Goal: Task Accomplishment & Management: Complete application form

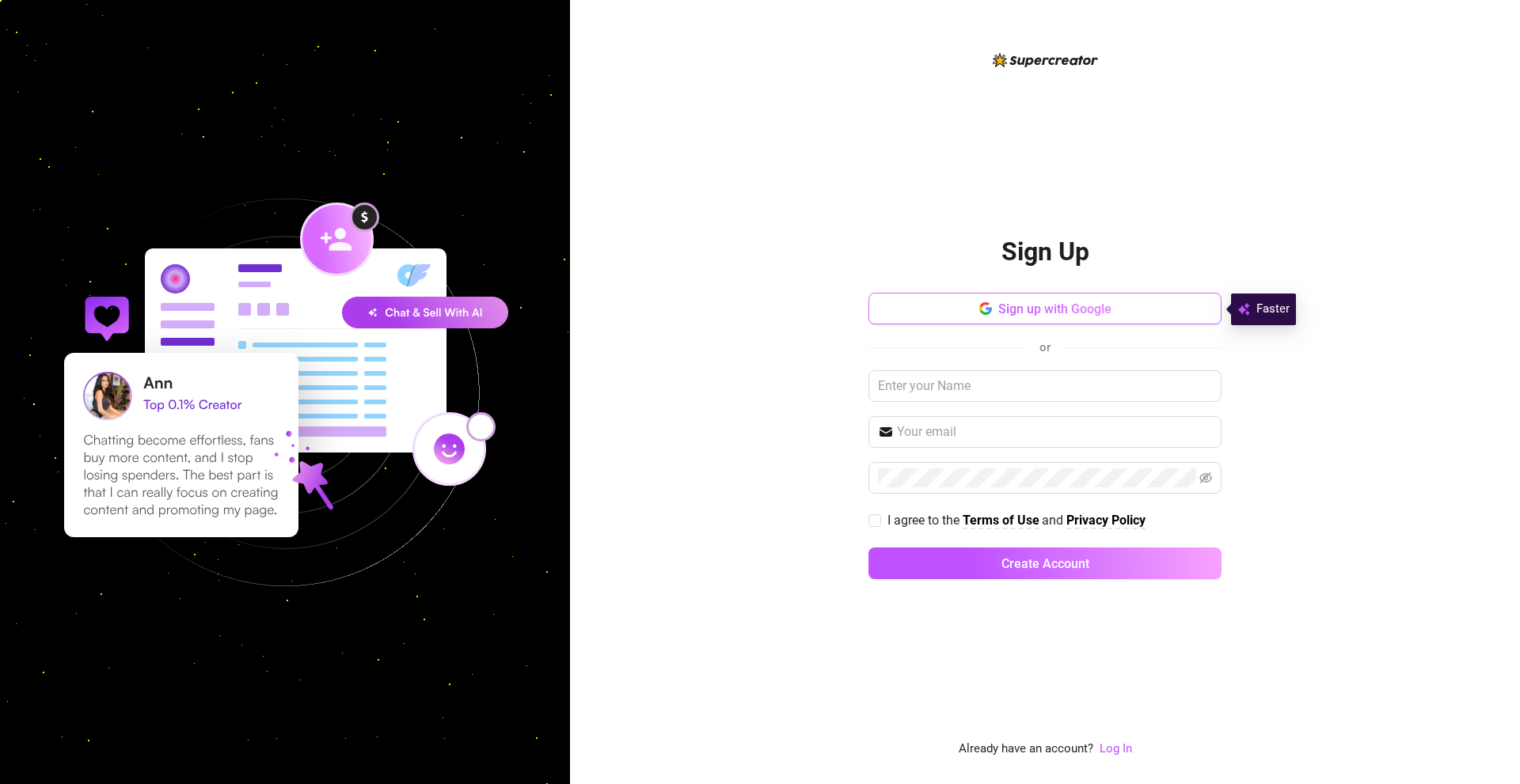
click at [982, 305] on icon "button" at bounding box center [984, 304] width 10 height 5
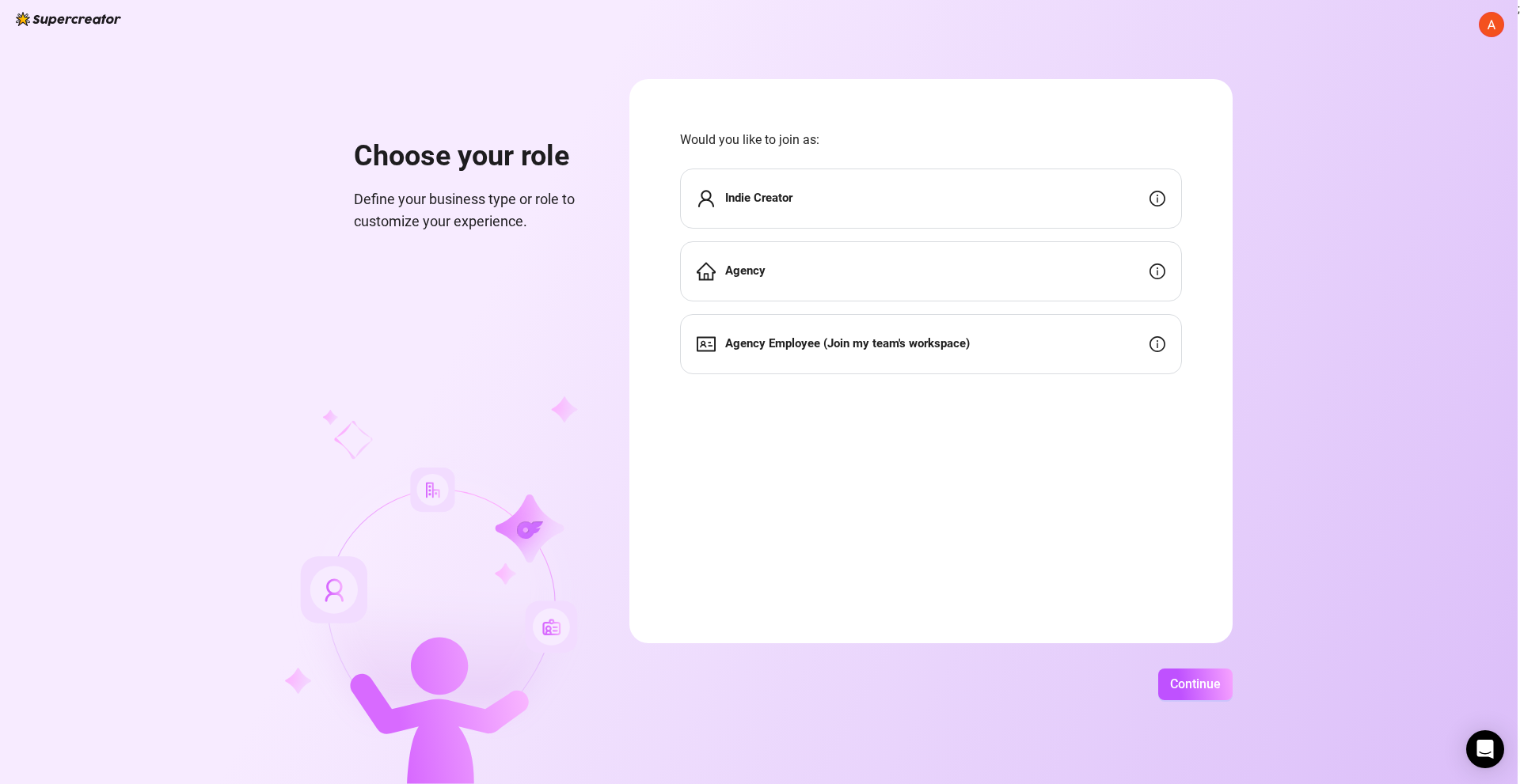
click at [1106, 271] on div "Agency" at bounding box center [930, 272] width 502 height 60
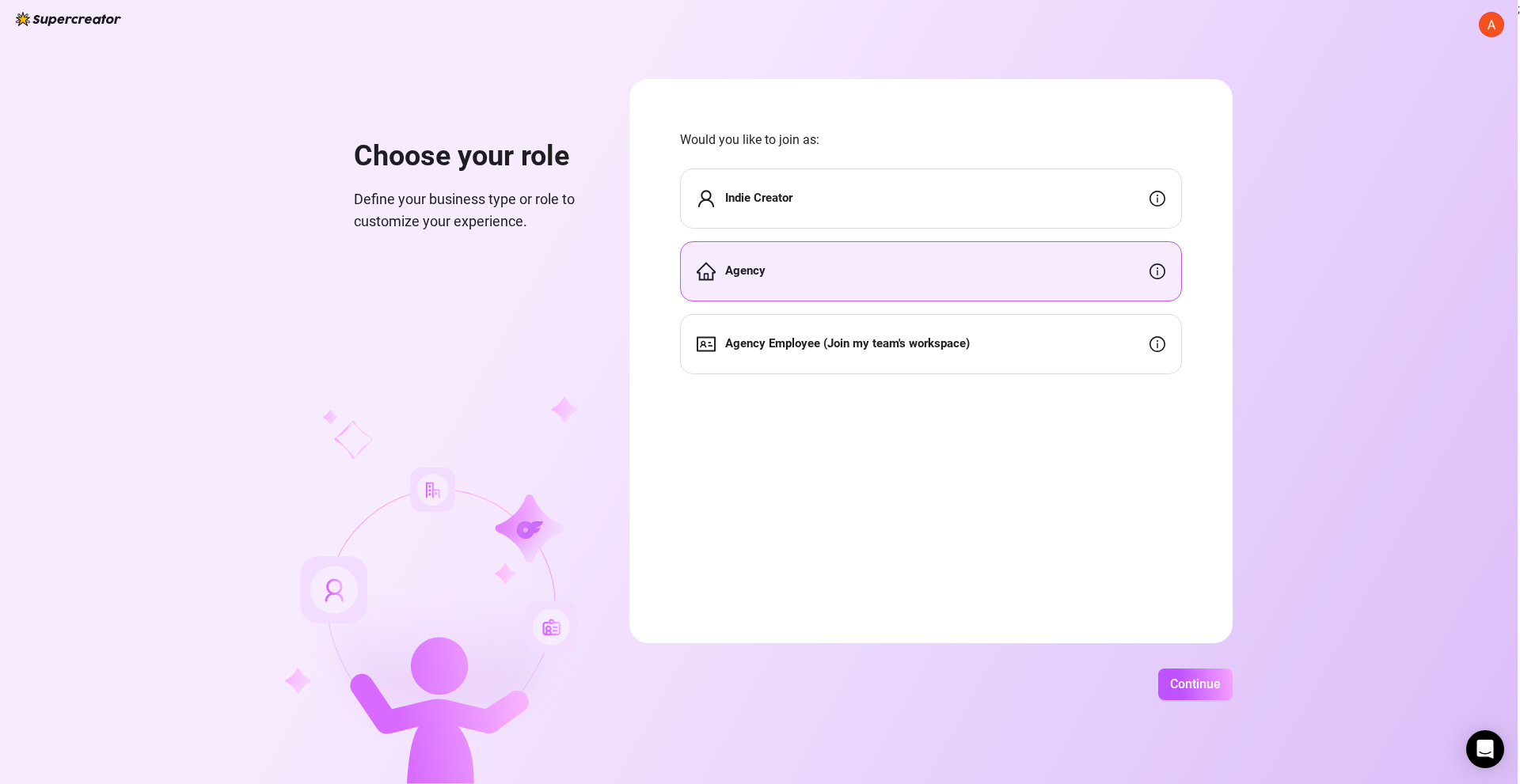
click at [1129, 350] on div "Agency Employee (Join my team's workspace)" at bounding box center [930, 344] width 502 height 60
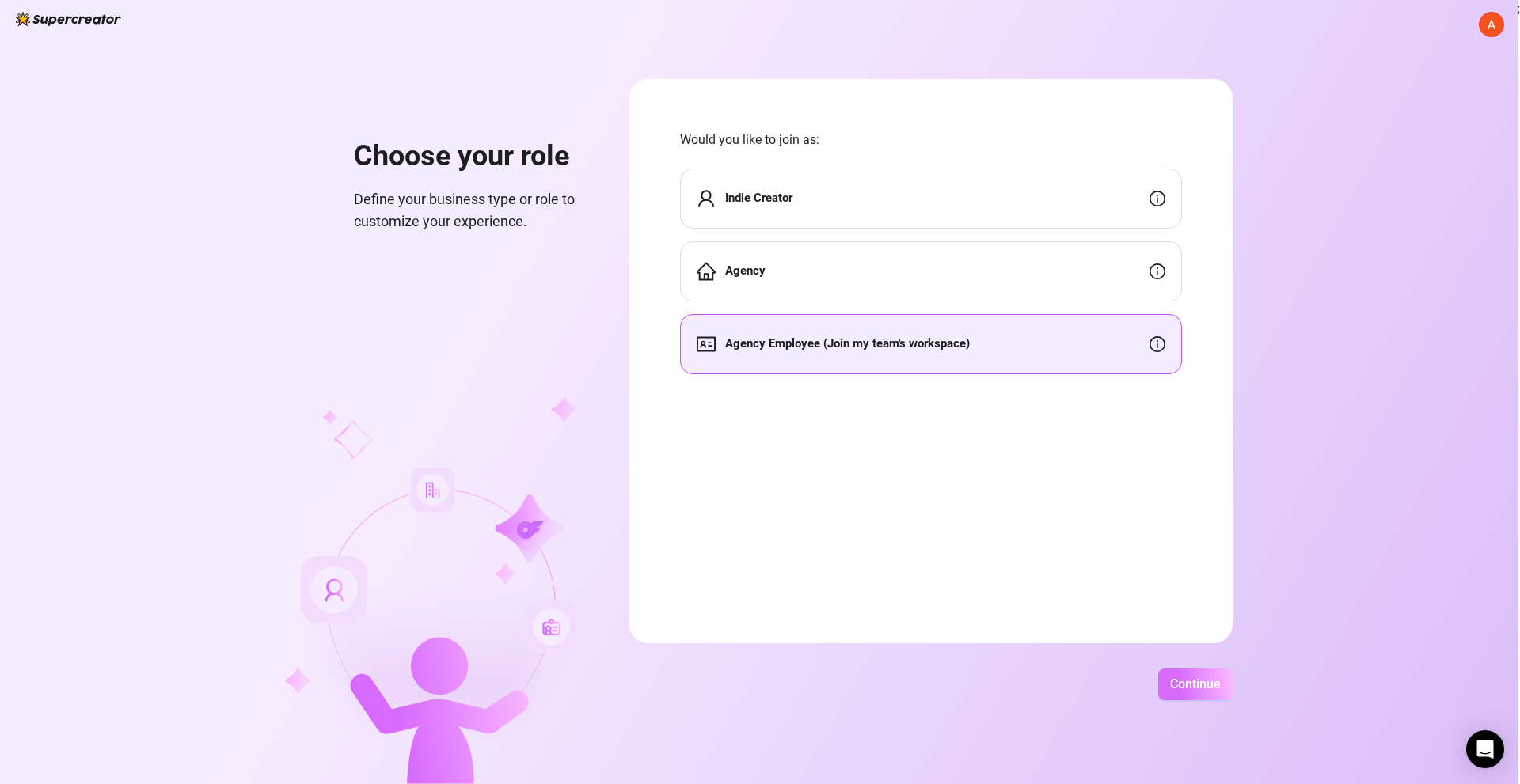
click at [1190, 679] on span "Continue" at bounding box center [1195, 684] width 51 height 15
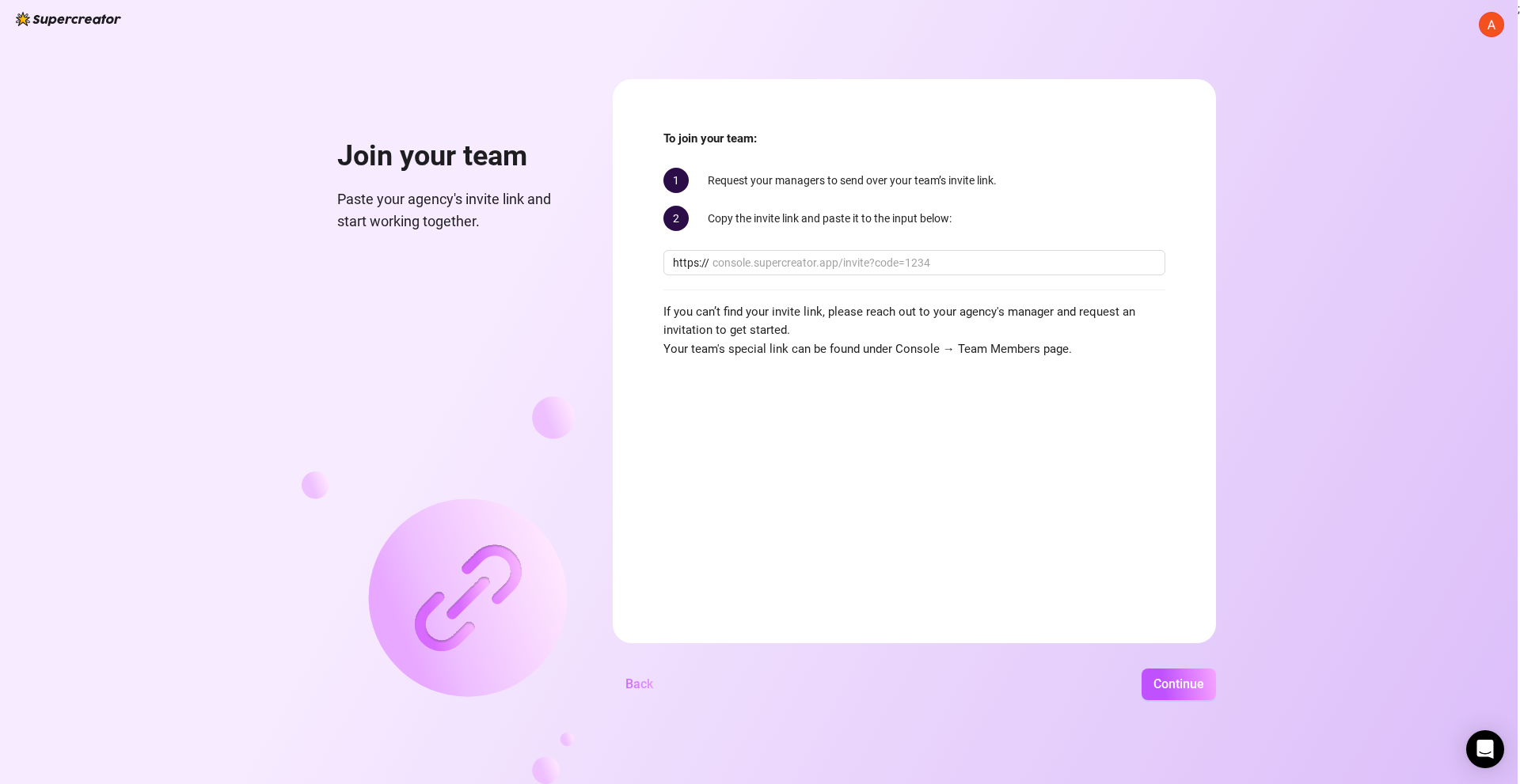
click at [632, 695] on button "Back" at bounding box center [639, 684] width 53 height 32
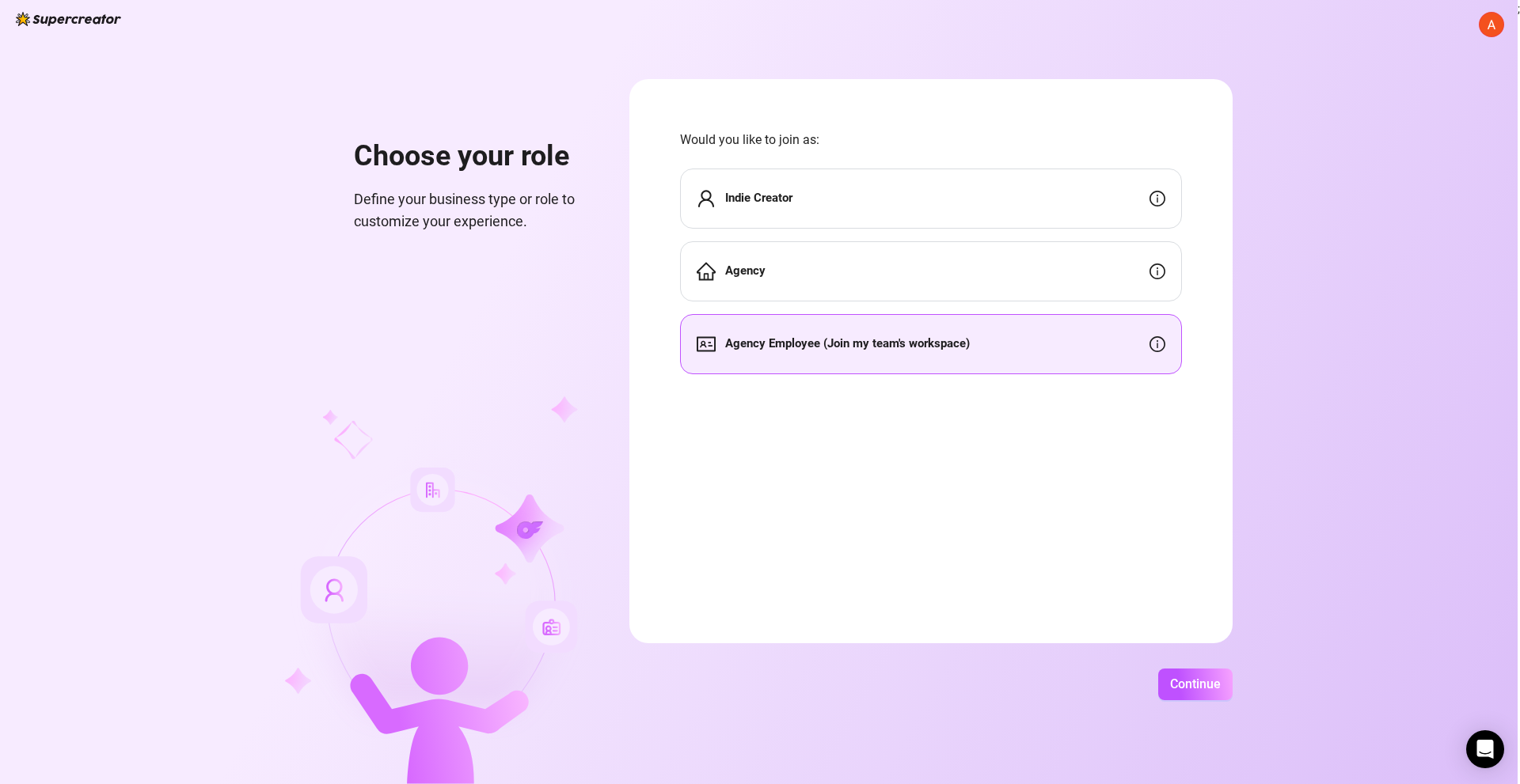
click at [927, 260] on div "Agency" at bounding box center [930, 272] width 502 height 60
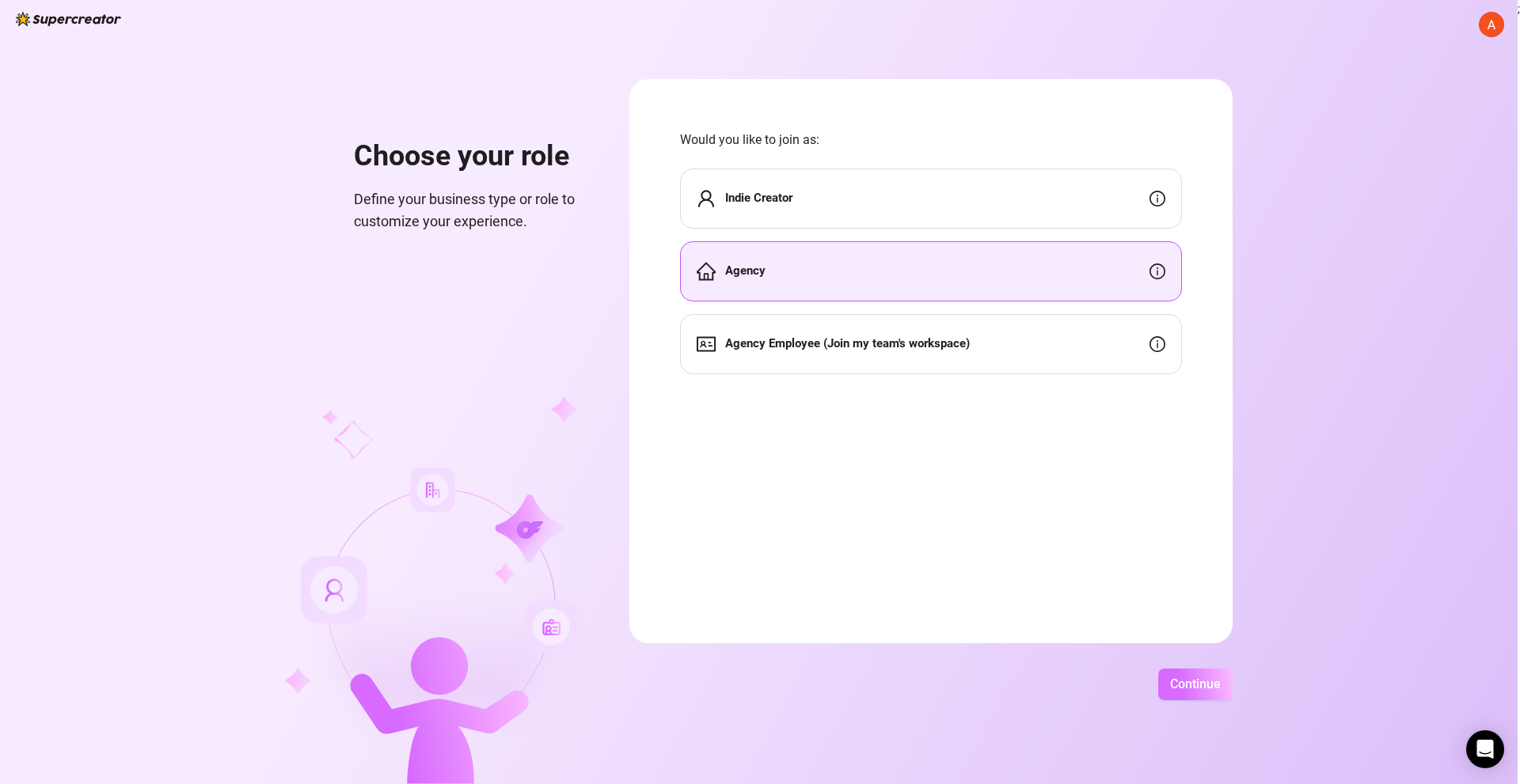
click at [1205, 691] on span "Continue" at bounding box center [1195, 684] width 51 height 15
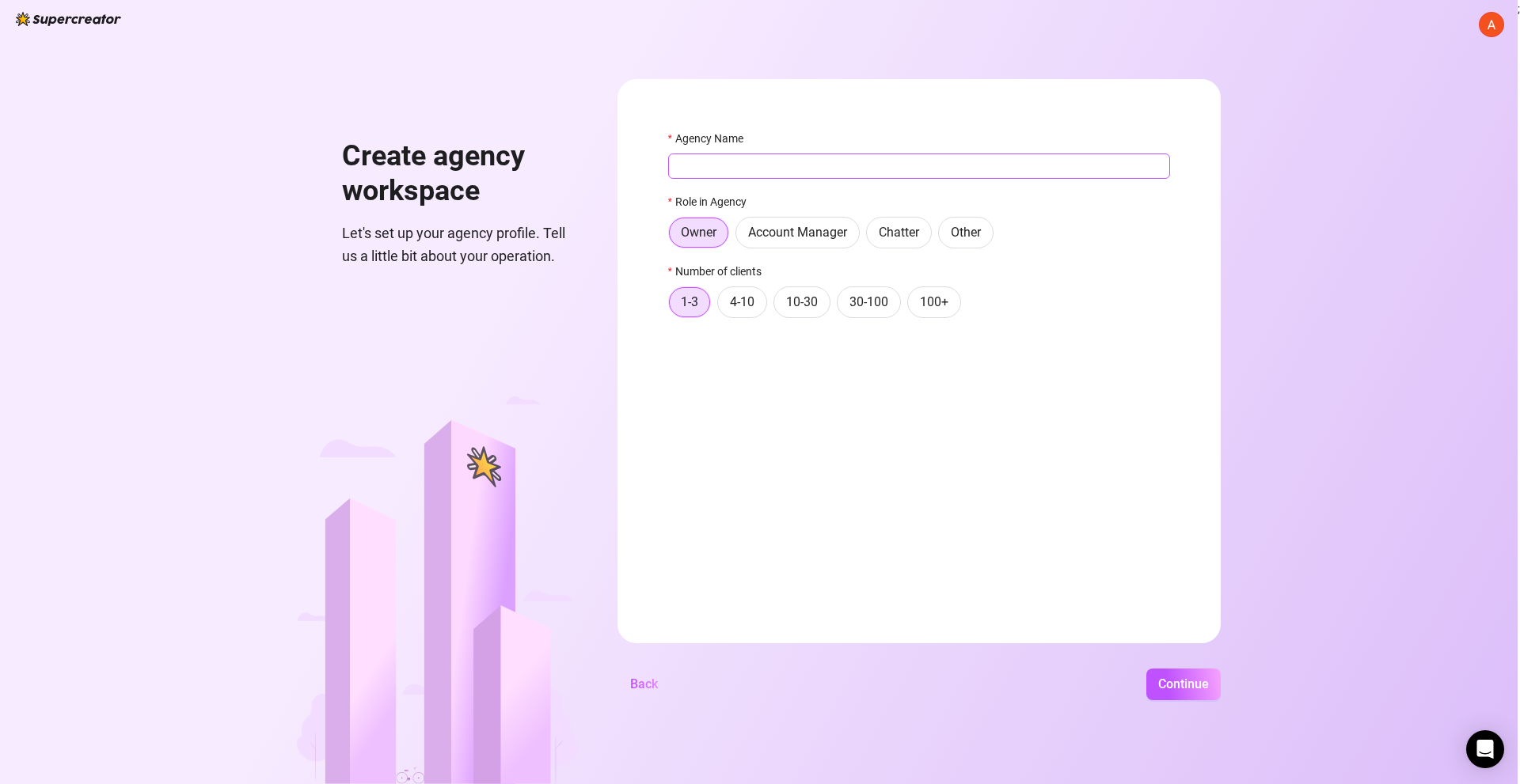
click at [786, 160] on input "Agency Name" at bounding box center [919, 166] width 502 height 25
type input "Sensify"
click at [1199, 679] on span "Continue" at bounding box center [1184, 684] width 51 height 15
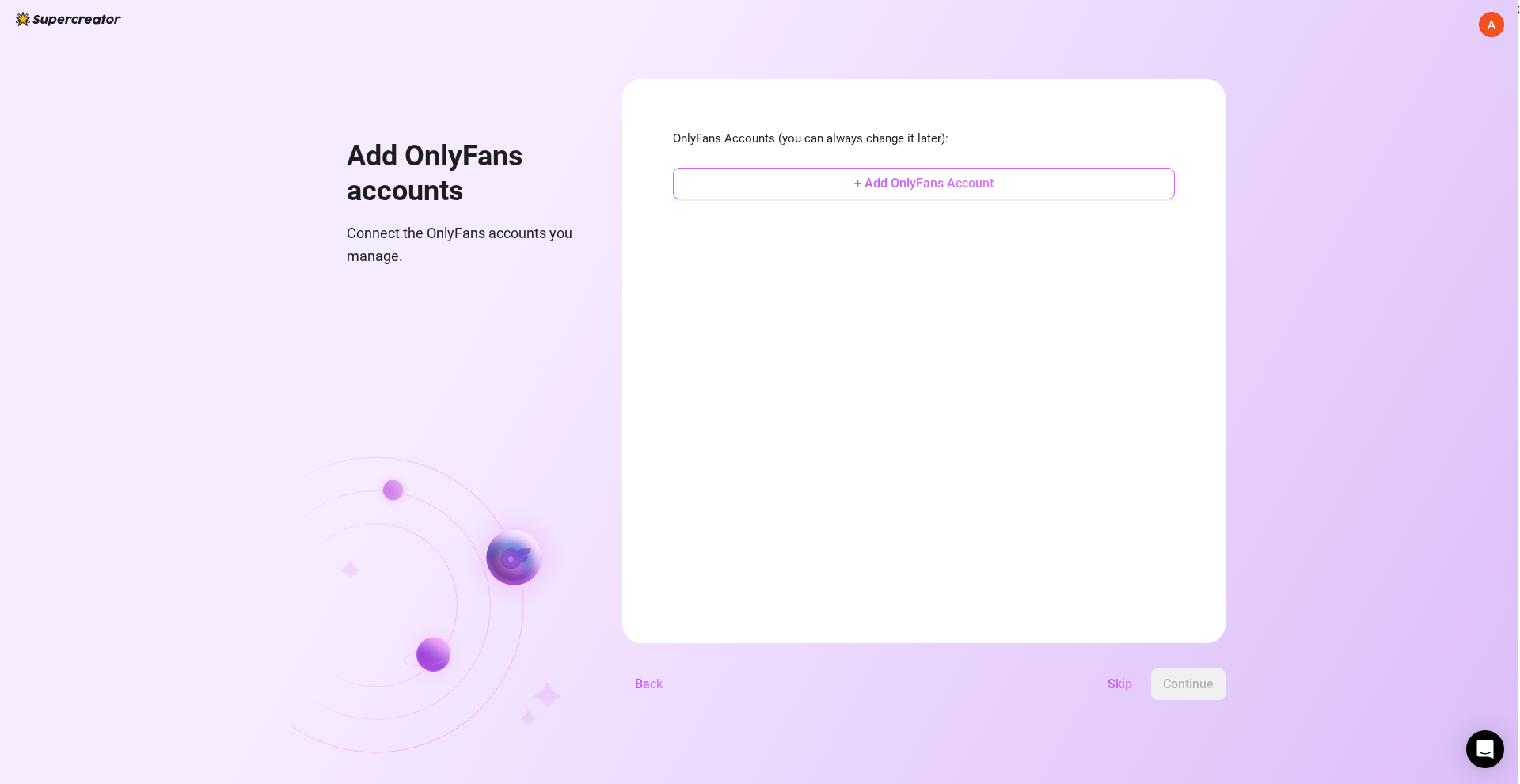
click at [870, 181] on span "+ Add OnlyFans Account" at bounding box center [924, 183] width 139 height 15
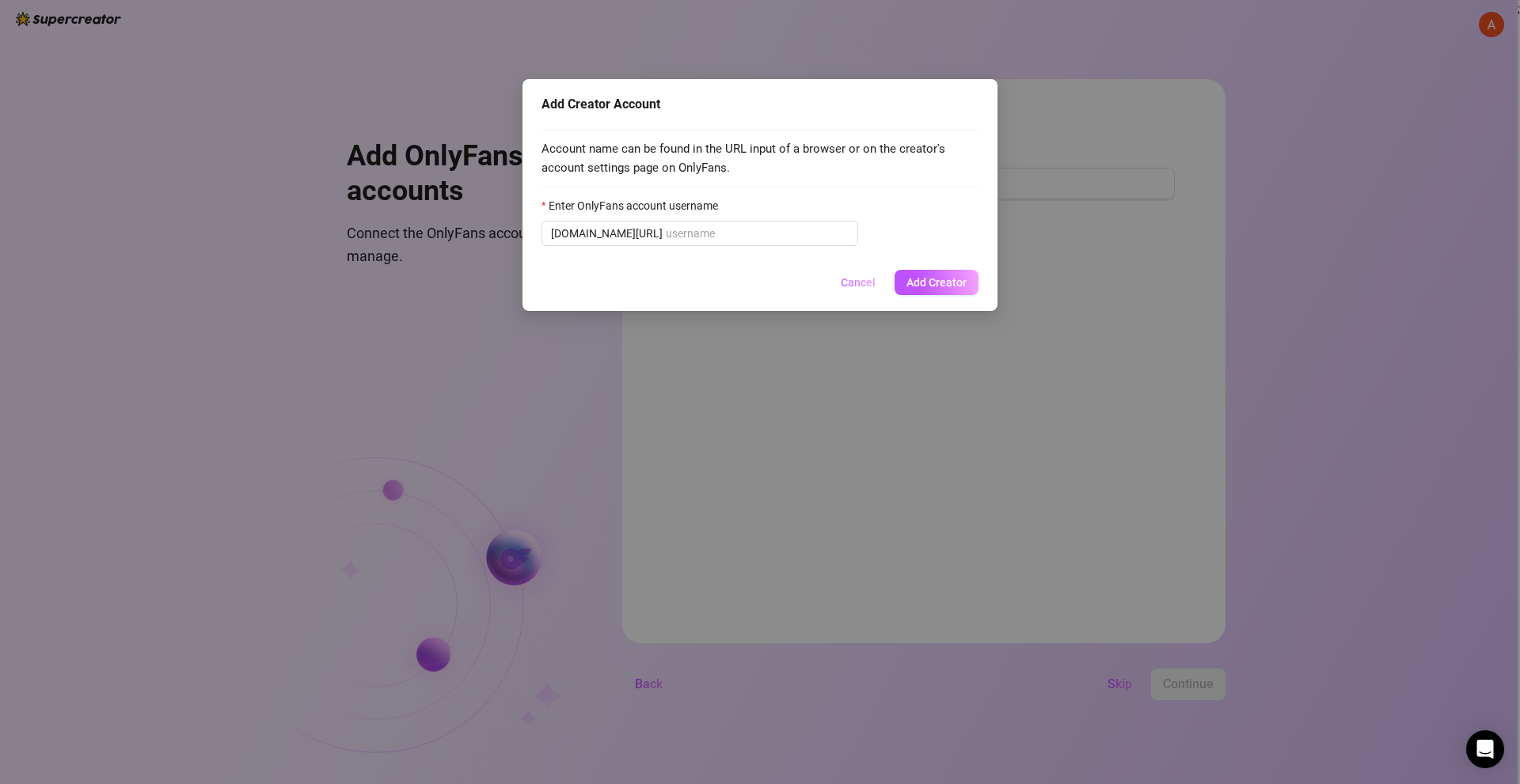
click at [857, 281] on span "Cancel" at bounding box center [858, 282] width 35 height 12
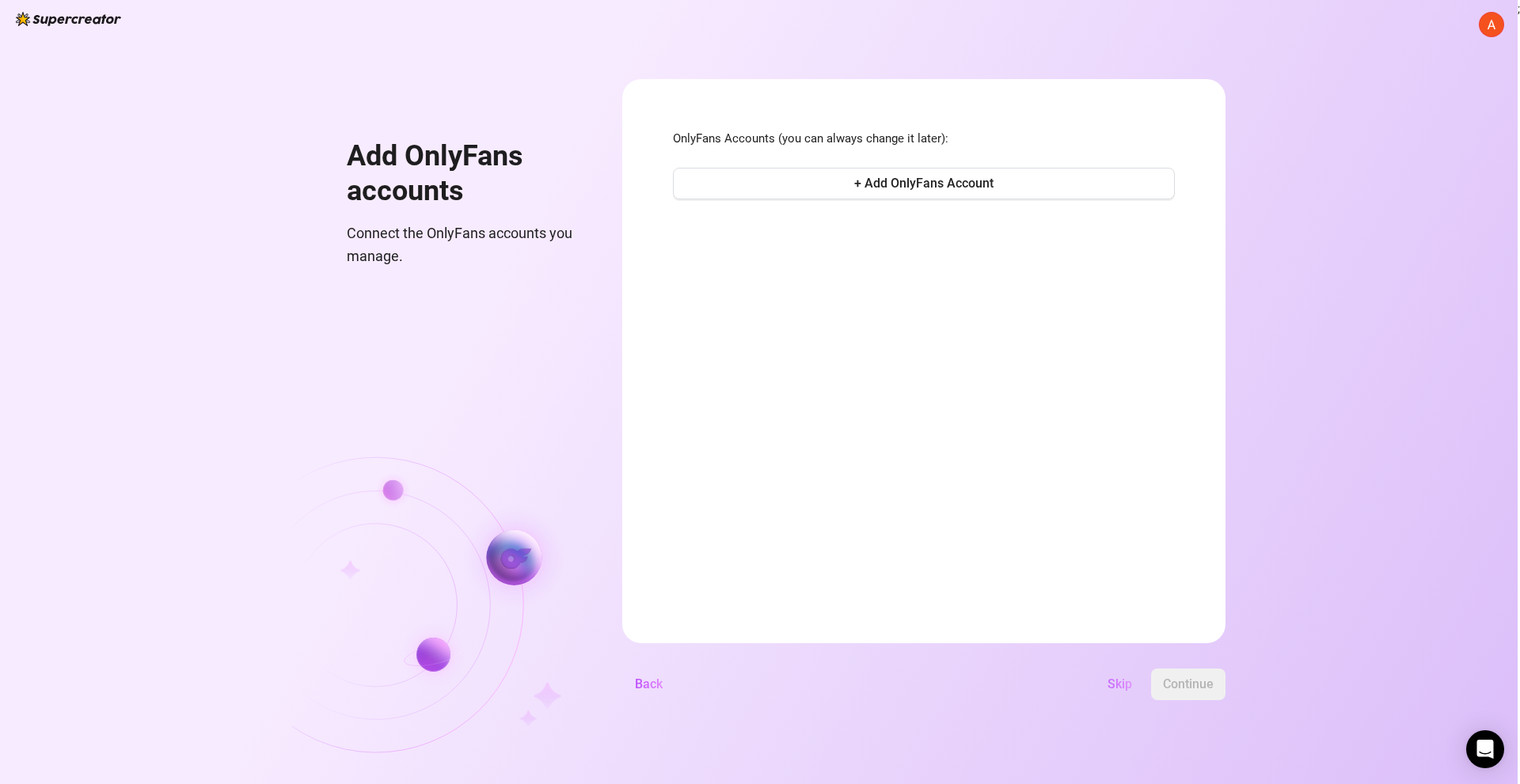
click at [1115, 678] on span "Skip" at bounding box center [1121, 684] width 25 height 15
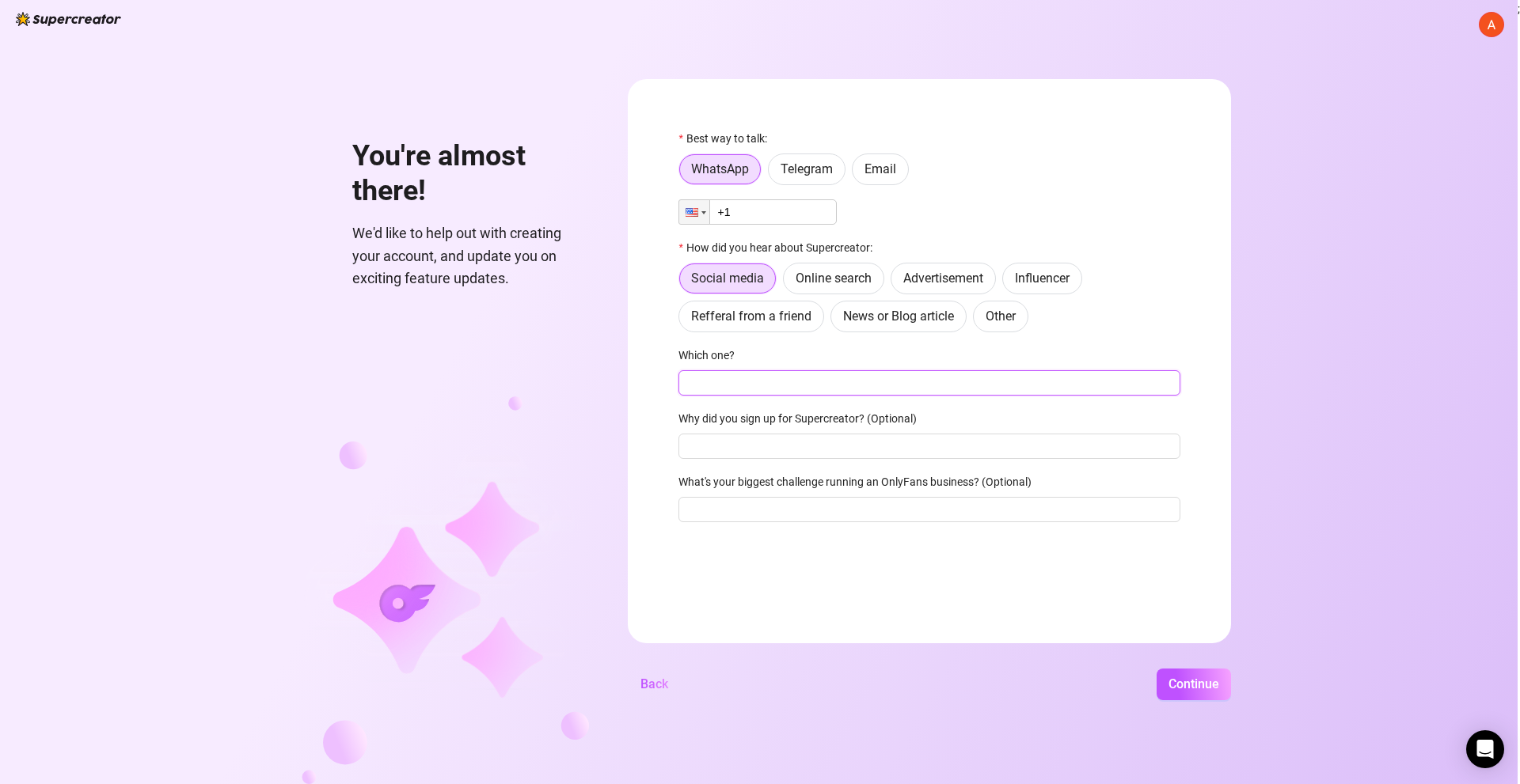
click at [836, 386] on input "Which one?" at bounding box center [929, 383] width 502 height 25
click at [839, 445] on input "Why did you sign up for Supercreator? (Optional)" at bounding box center [929, 446] width 502 height 25
click at [850, 513] on input "What's your biggest challenge running an OnlyFans business? (Optional)" at bounding box center [929, 510] width 502 height 25
